Goal: Use online tool/utility: Utilize a website feature to perform a specific function

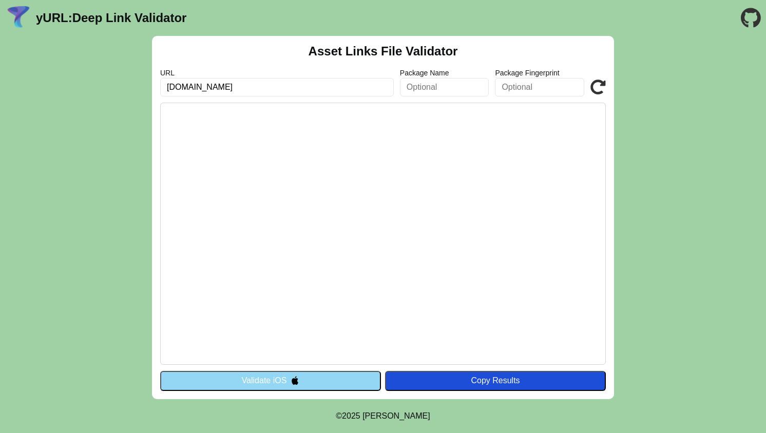
type input "[DOMAIN_NAME]"
click at [447, 88] on input "text" at bounding box center [444, 87] width 89 height 18
type input "de.jayhaluska.jugadapp"
click at [532, 92] on input "text" at bounding box center [539, 87] width 89 height 18
click at [596, 86] on icon at bounding box center [597, 87] width 15 height 15
